Goal: Transaction & Acquisition: Purchase product/service

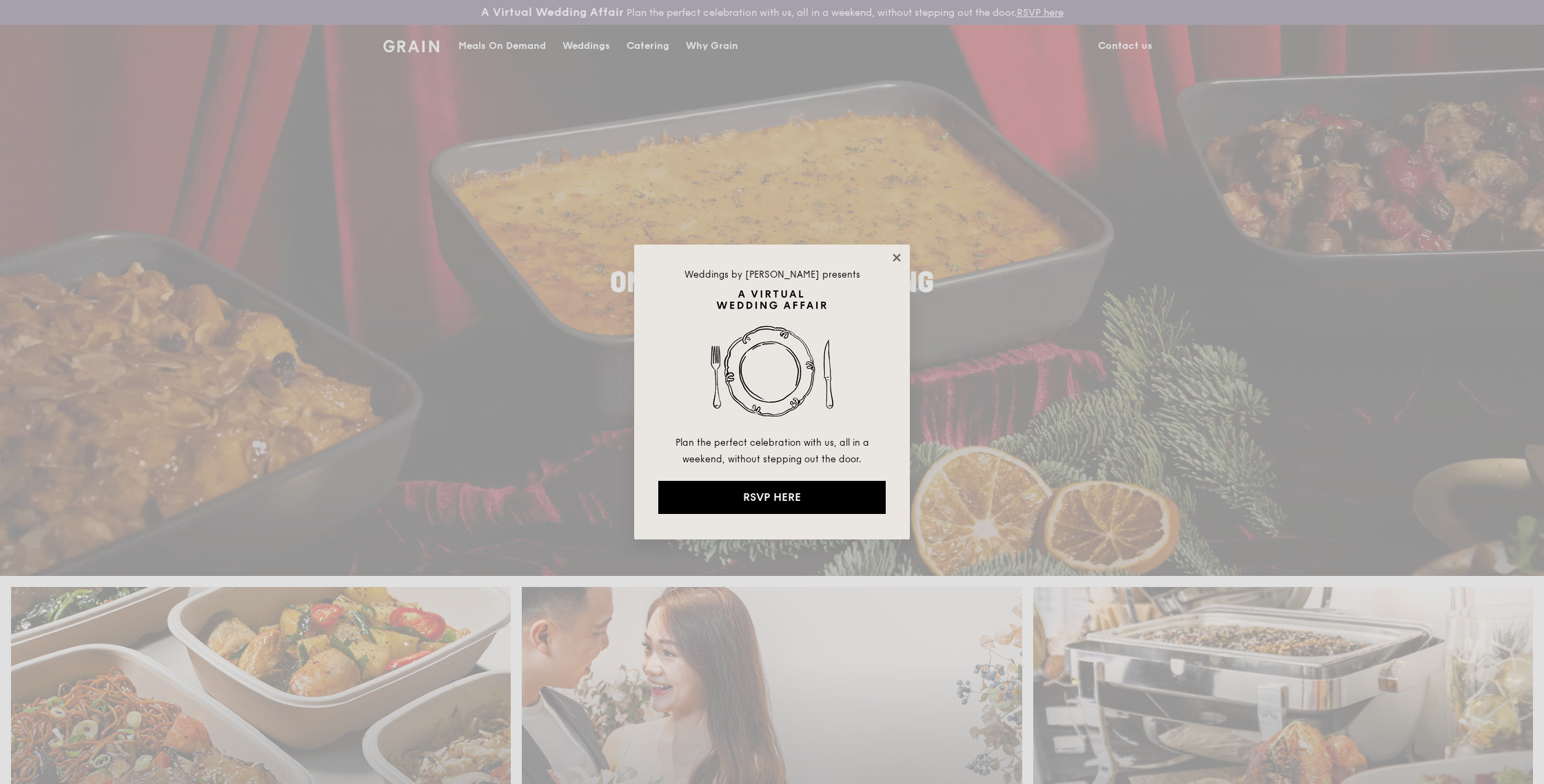
click at [894, 258] on icon at bounding box center [897, 257] width 8 height 8
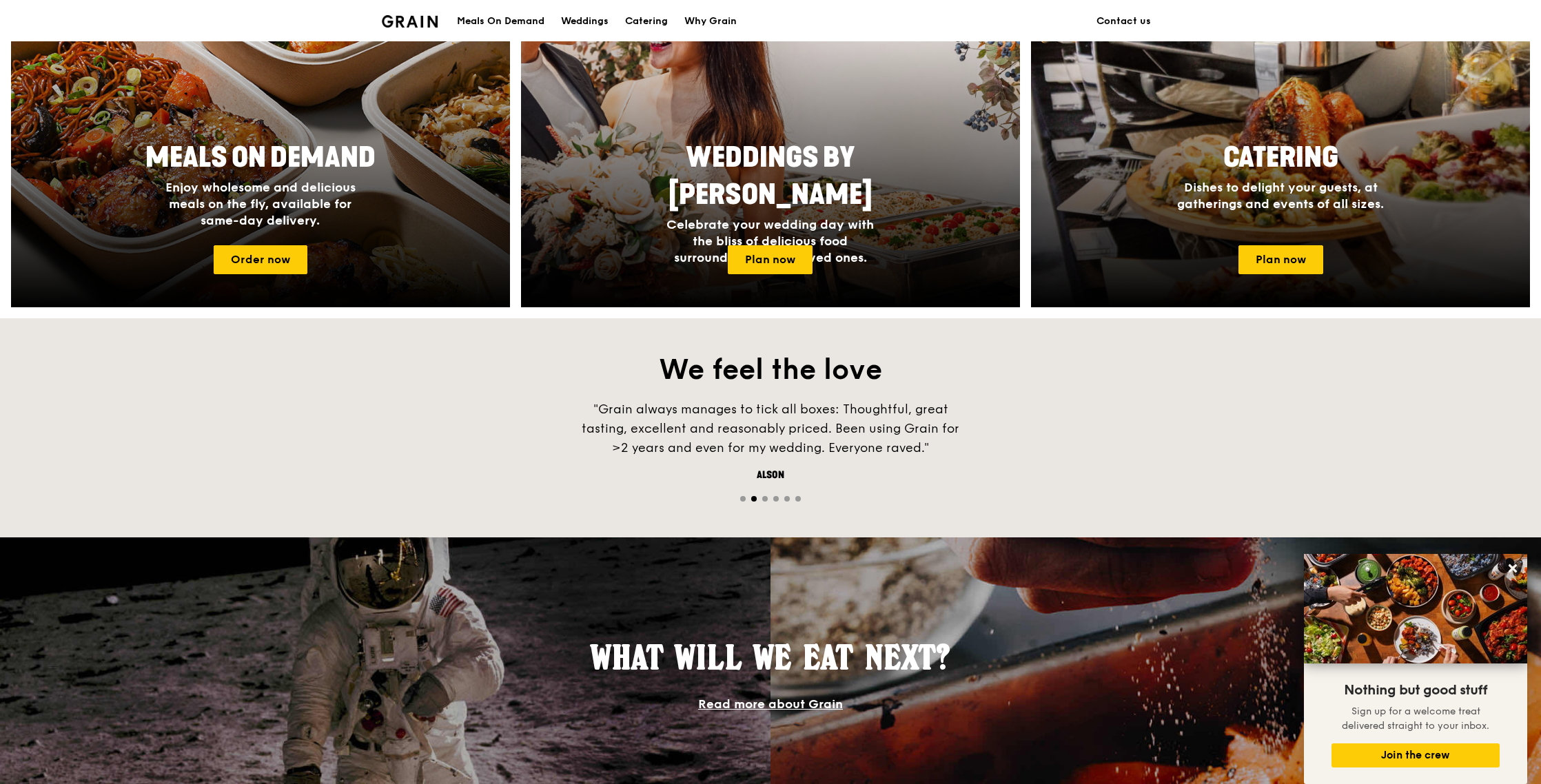
scroll to position [645, 0]
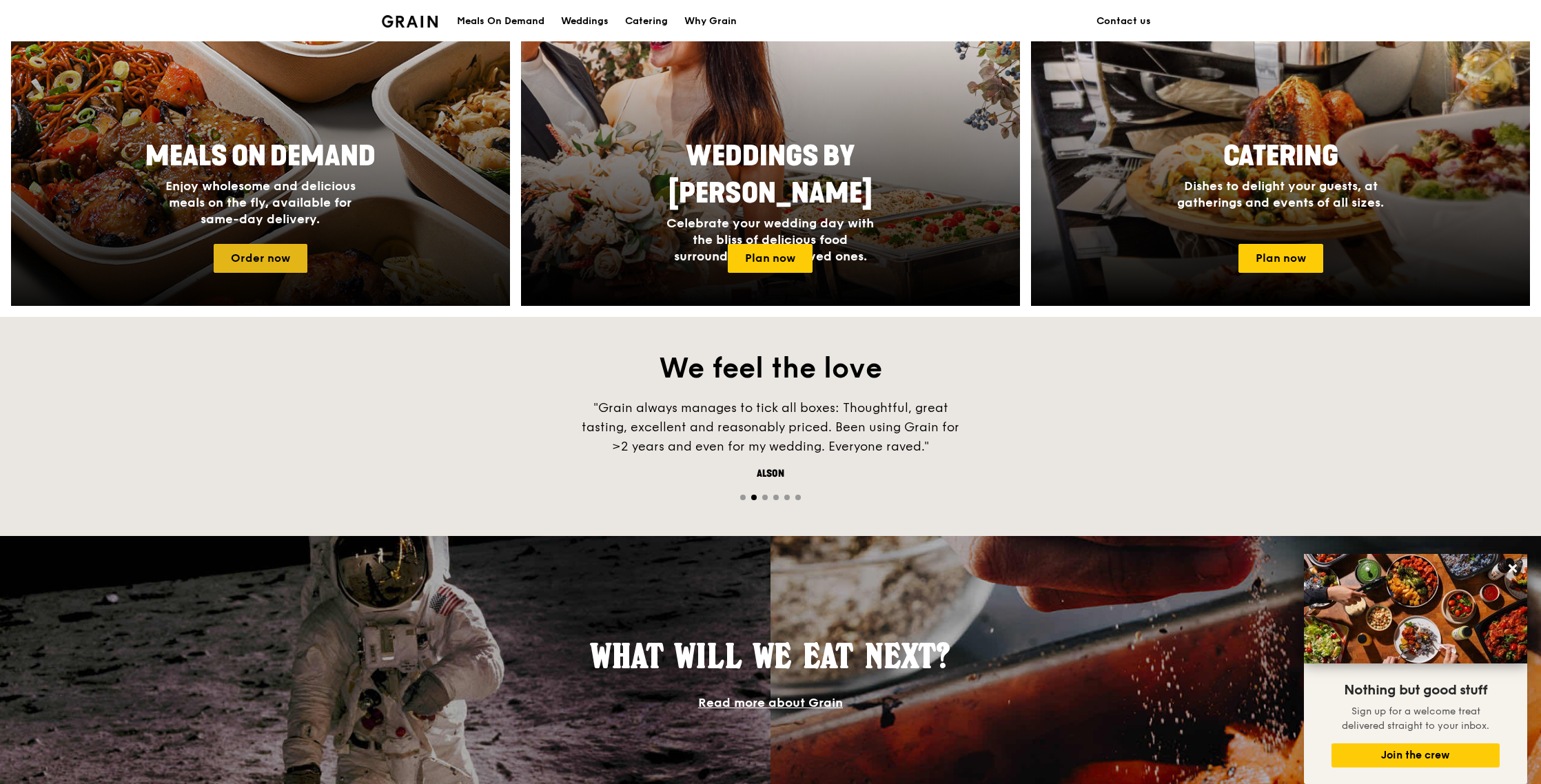
click at [290, 263] on link "Order now" at bounding box center [260, 258] width 94 height 29
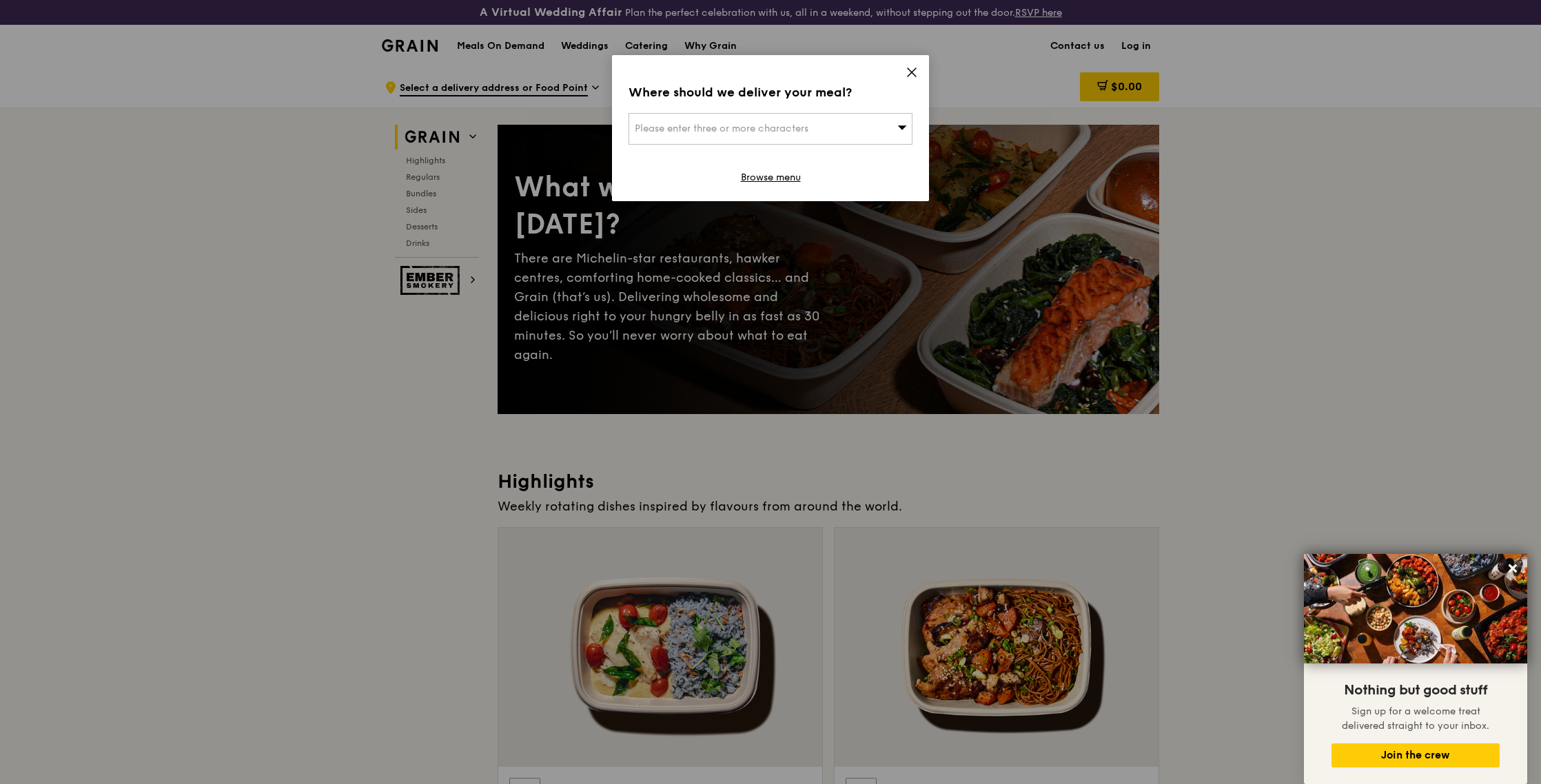
click at [797, 130] on span "Please enter three or more characters" at bounding box center [722, 128] width 174 height 12
type input "[STREET_ADDRESS][PERSON_NAME]"
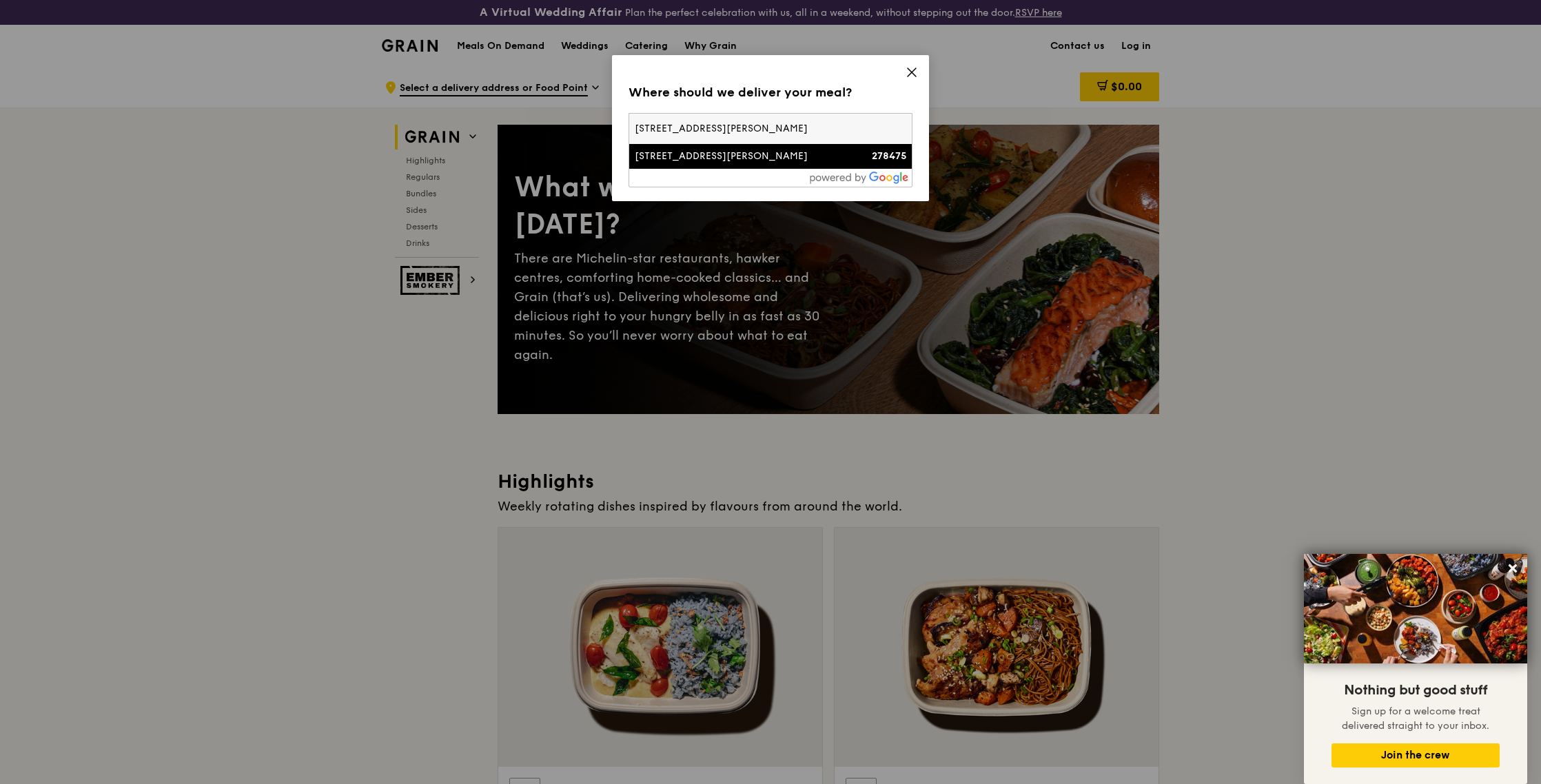
click at [908, 69] on icon at bounding box center [912, 72] width 9 height 9
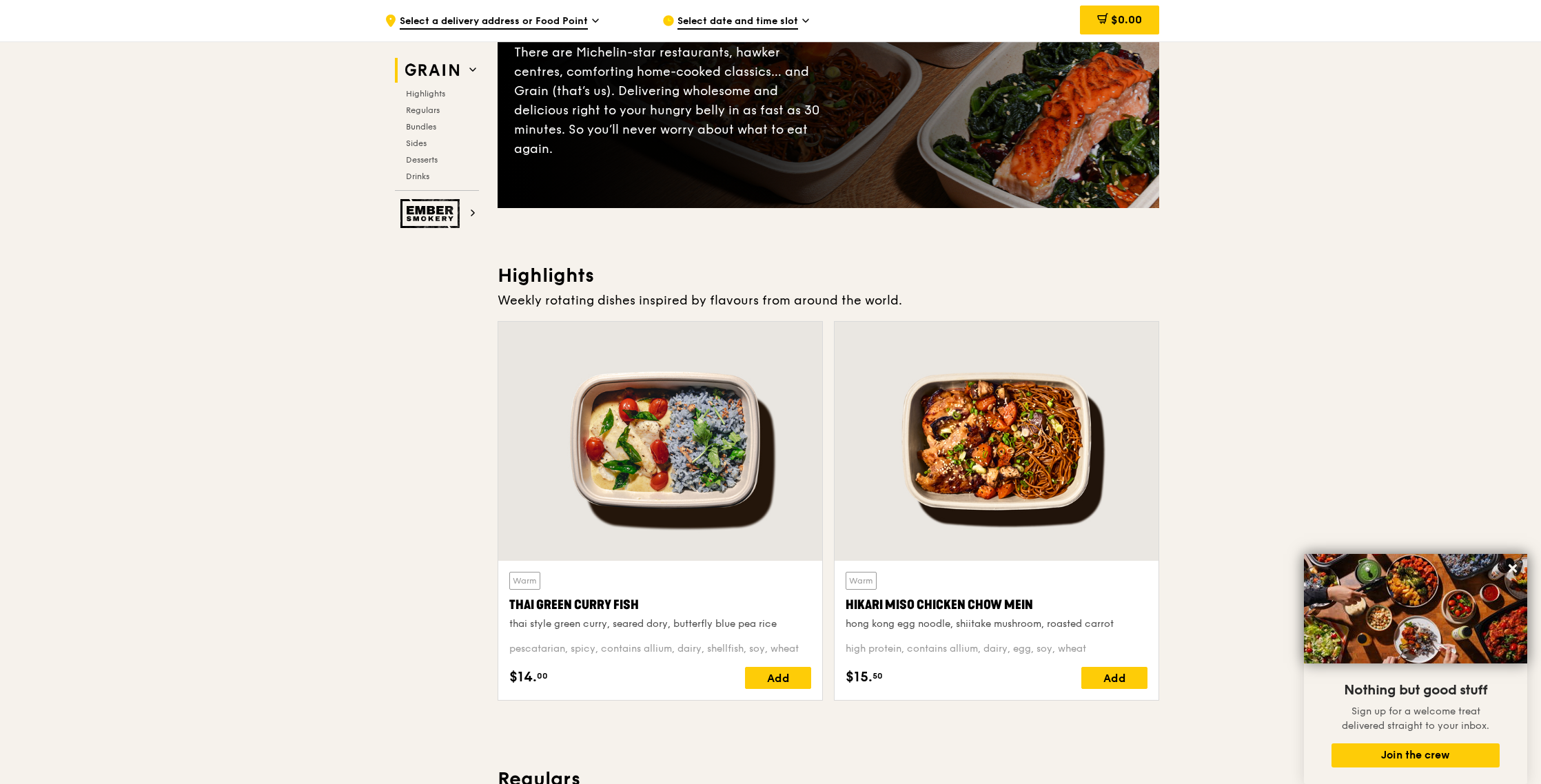
scroll to position [213, 0]
